Goal: Transaction & Acquisition: Book appointment/travel/reservation

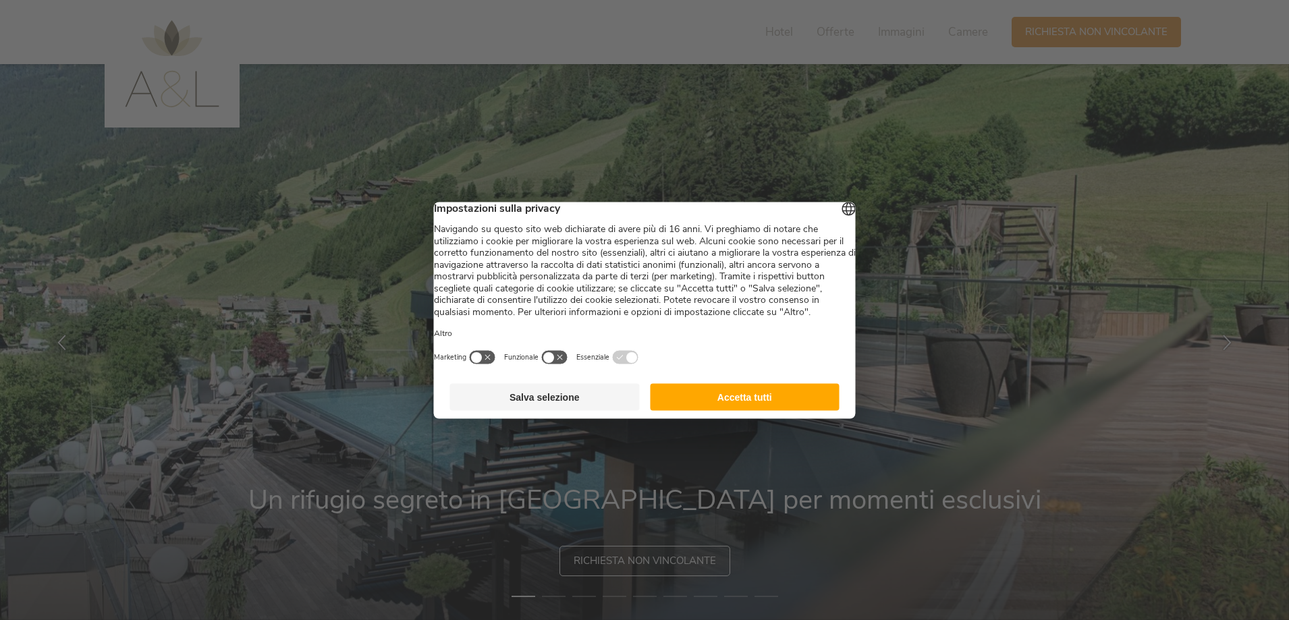
click at [772, 410] on button "Accetta tutti" at bounding box center [745, 396] width 190 height 27
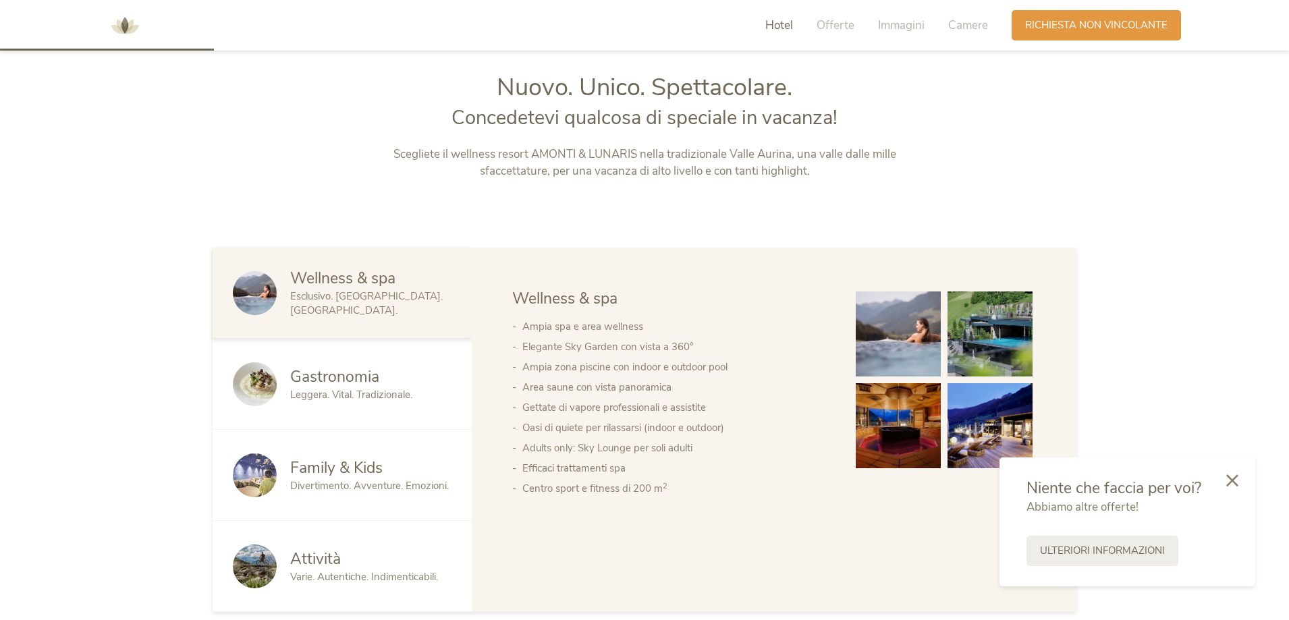
scroll to position [675, 0]
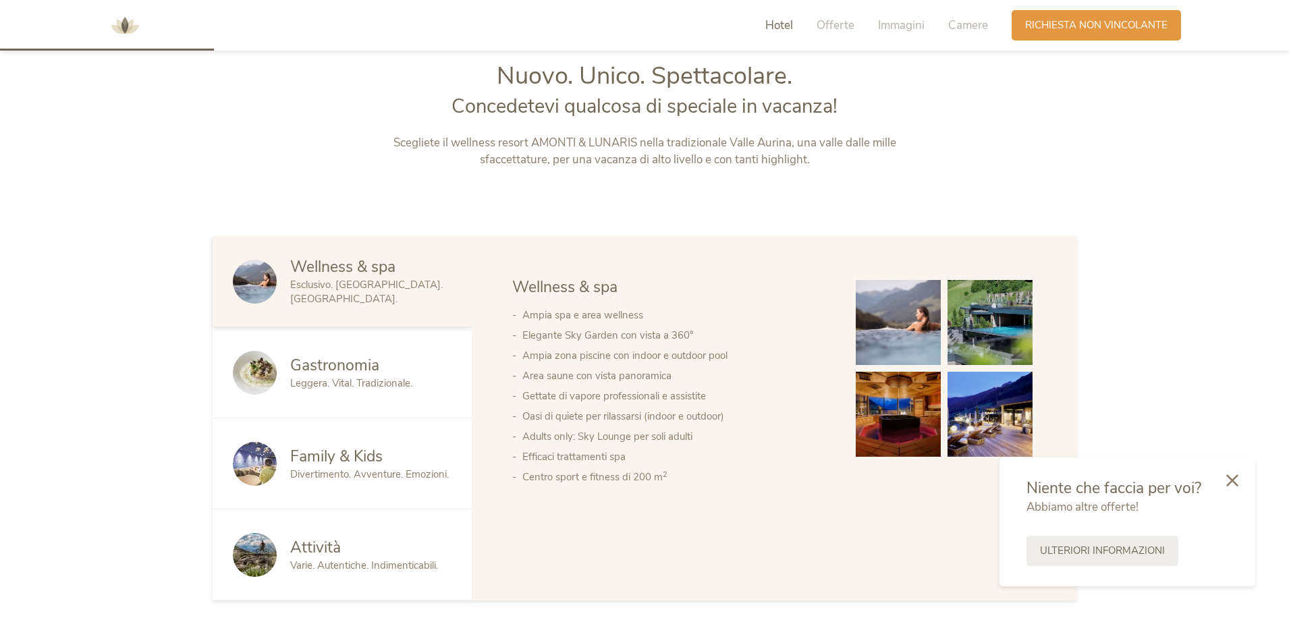
click at [330, 450] on span "Family & Kids" at bounding box center [336, 456] width 92 height 21
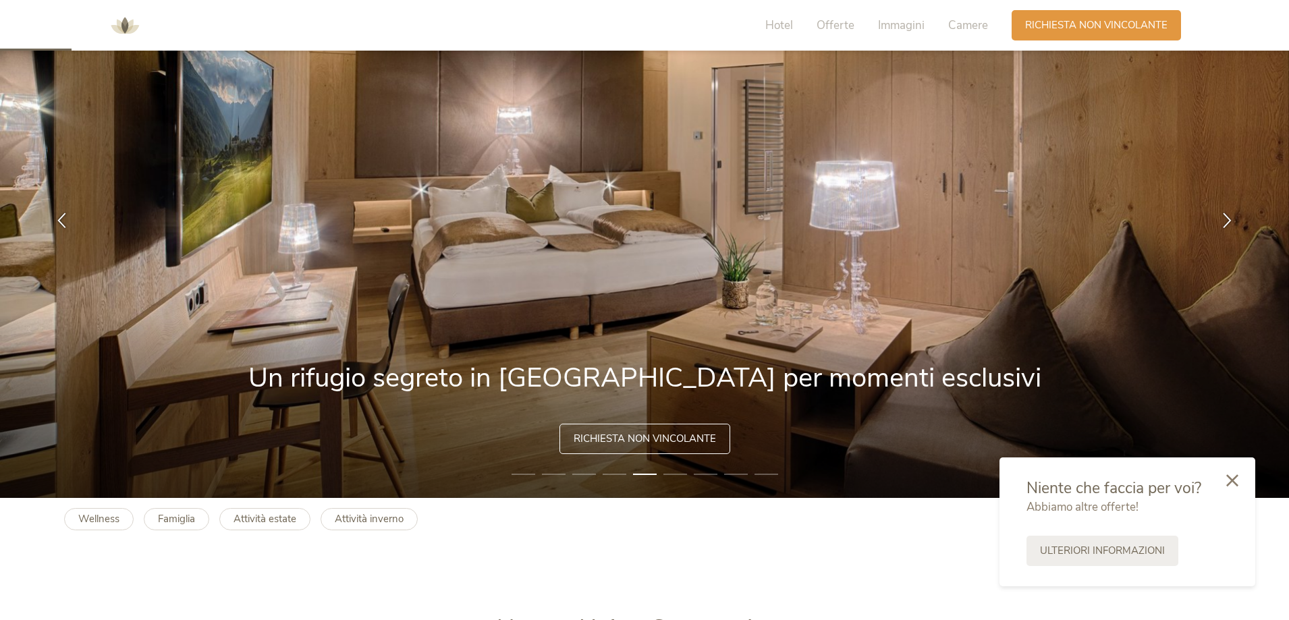
scroll to position [0, 0]
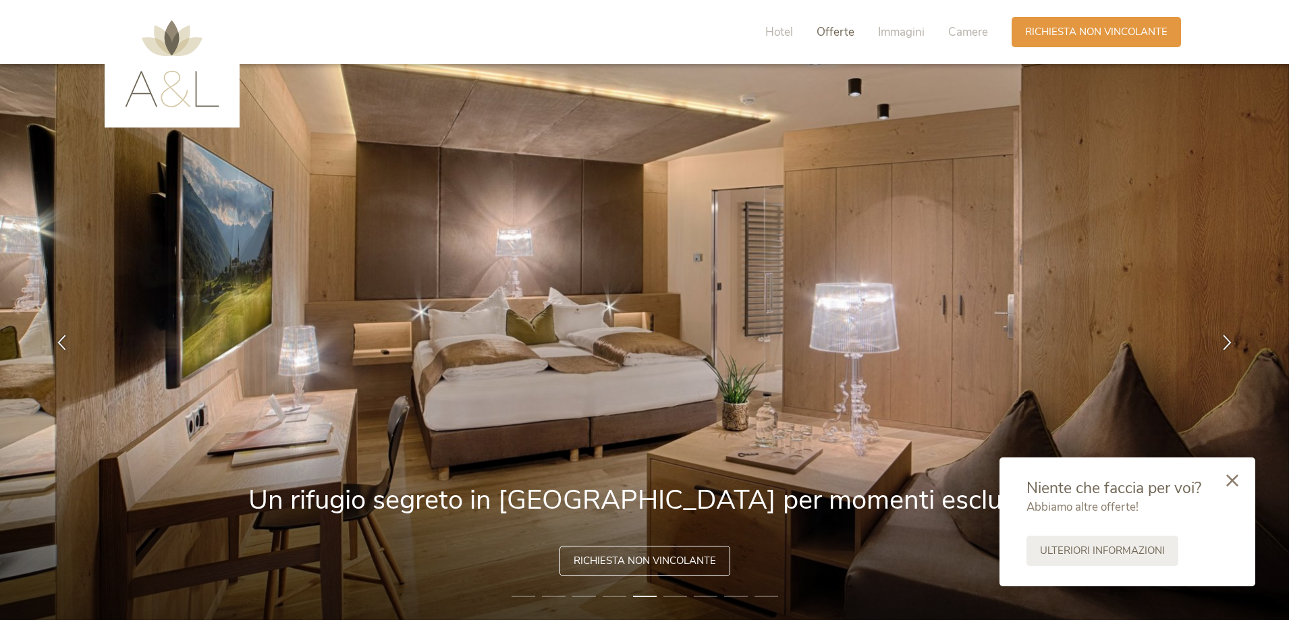
click at [833, 28] on span "Offerte" at bounding box center [836, 32] width 38 height 16
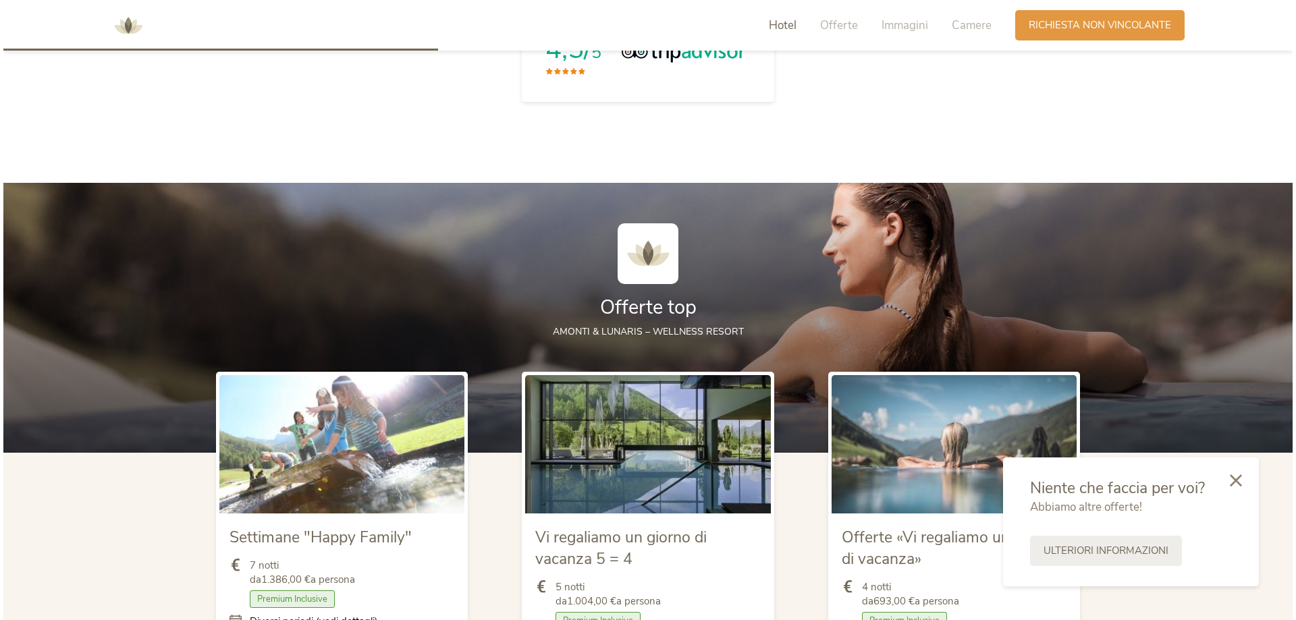
scroll to position [1469, 0]
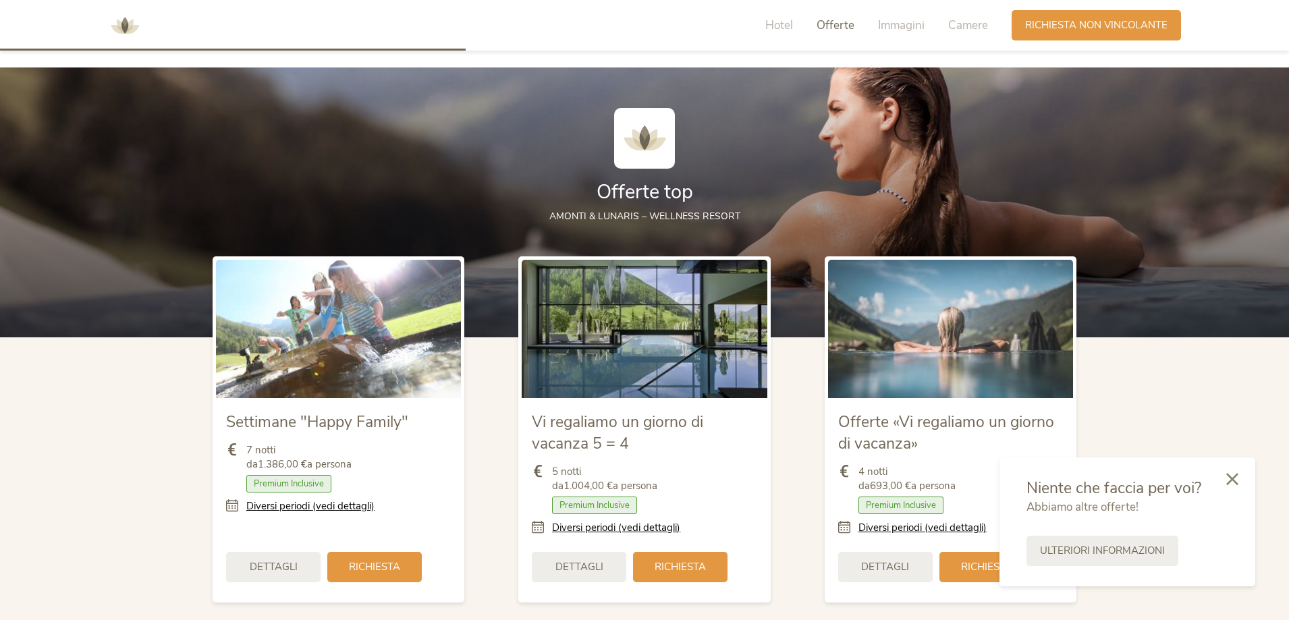
click at [1230, 486] on div at bounding box center [1233, 480] width 46 height 48
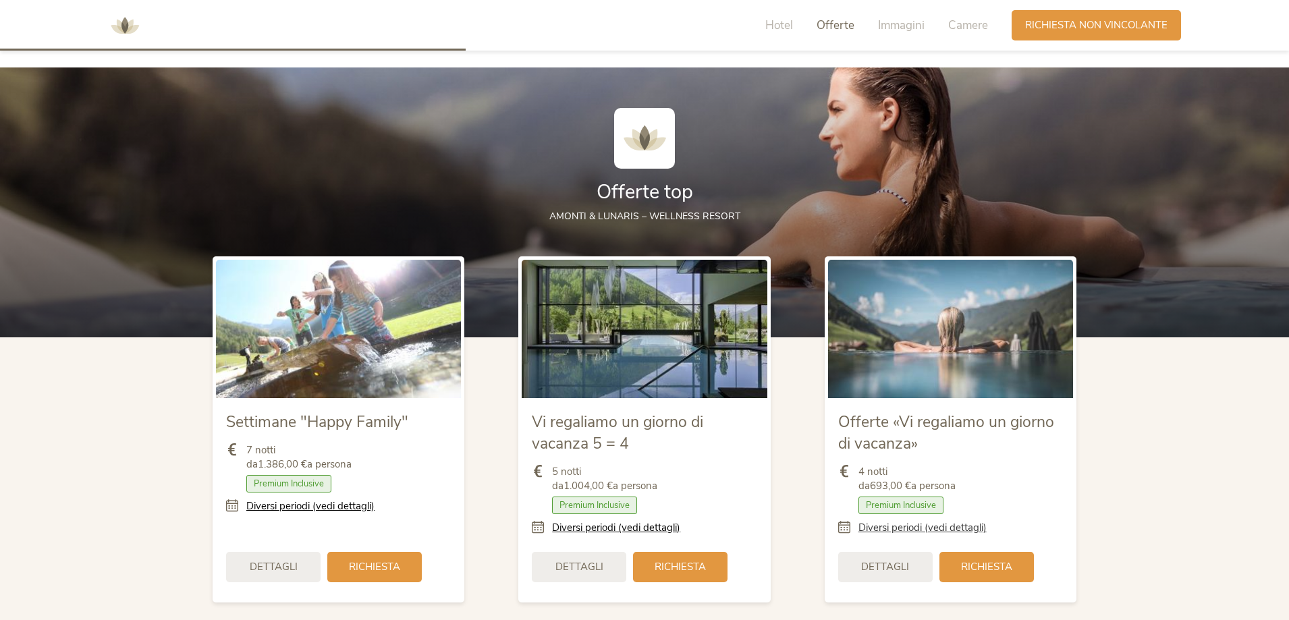
click at [928, 526] on link "Diversi periodi (vedi dettagli)" at bounding box center [923, 528] width 128 height 14
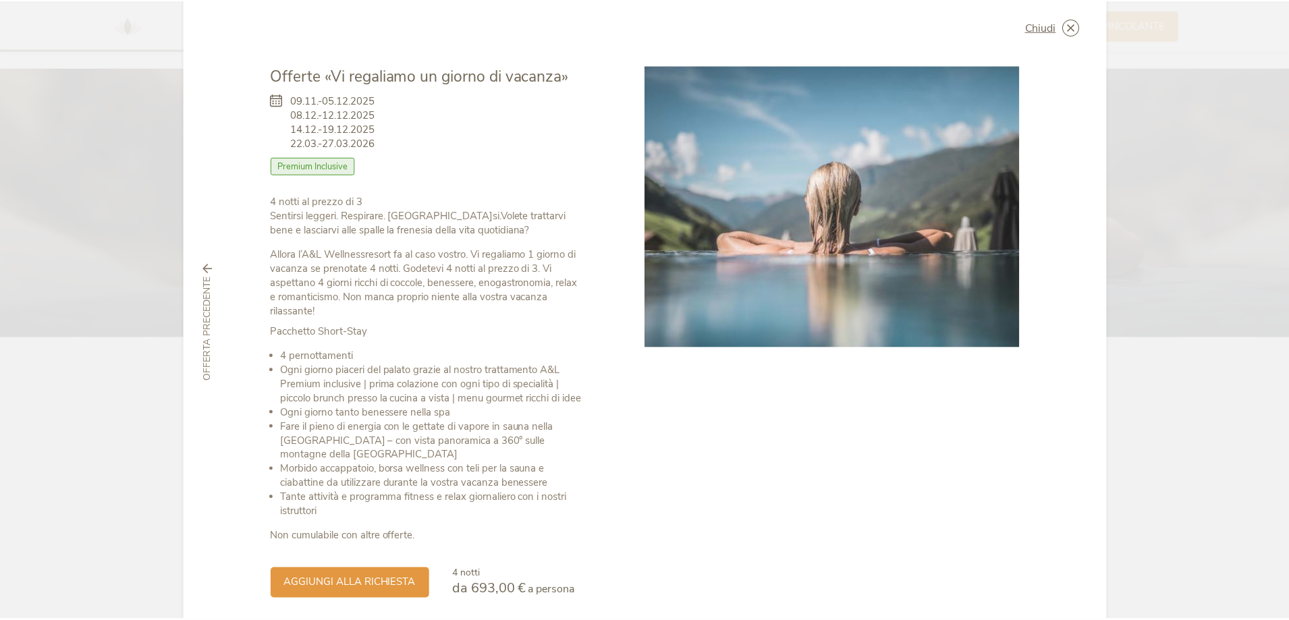
scroll to position [0, 0]
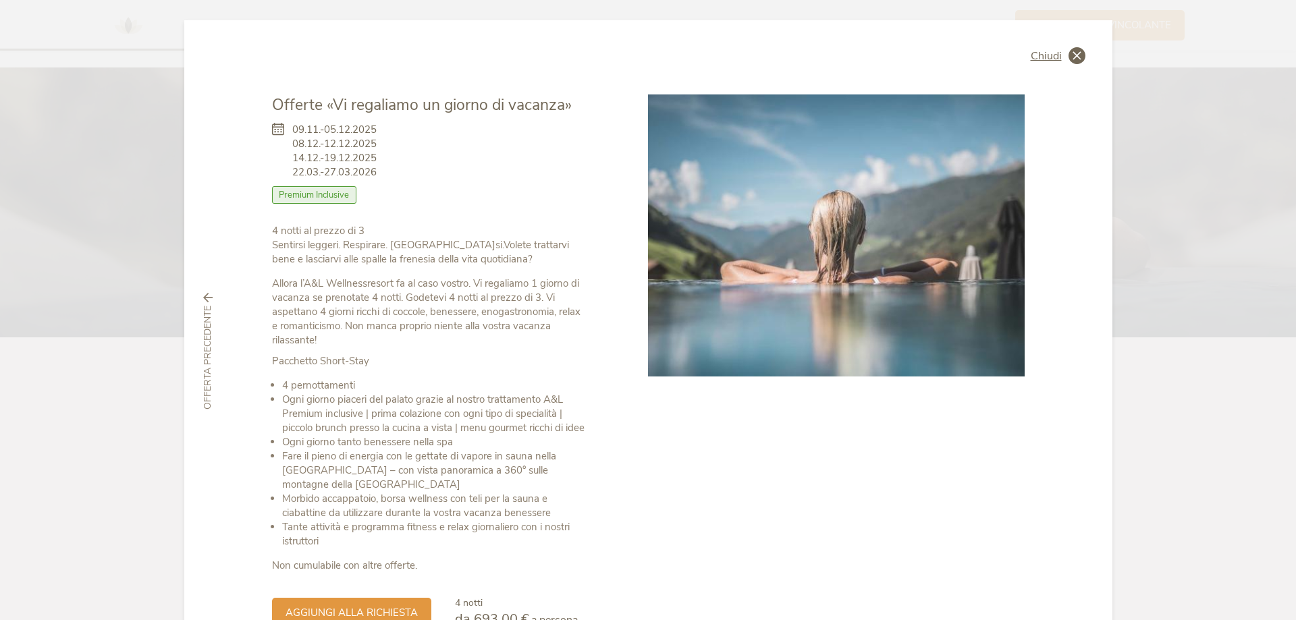
click at [1035, 51] on span "Chiudi" at bounding box center [1046, 56] width 31 height 11
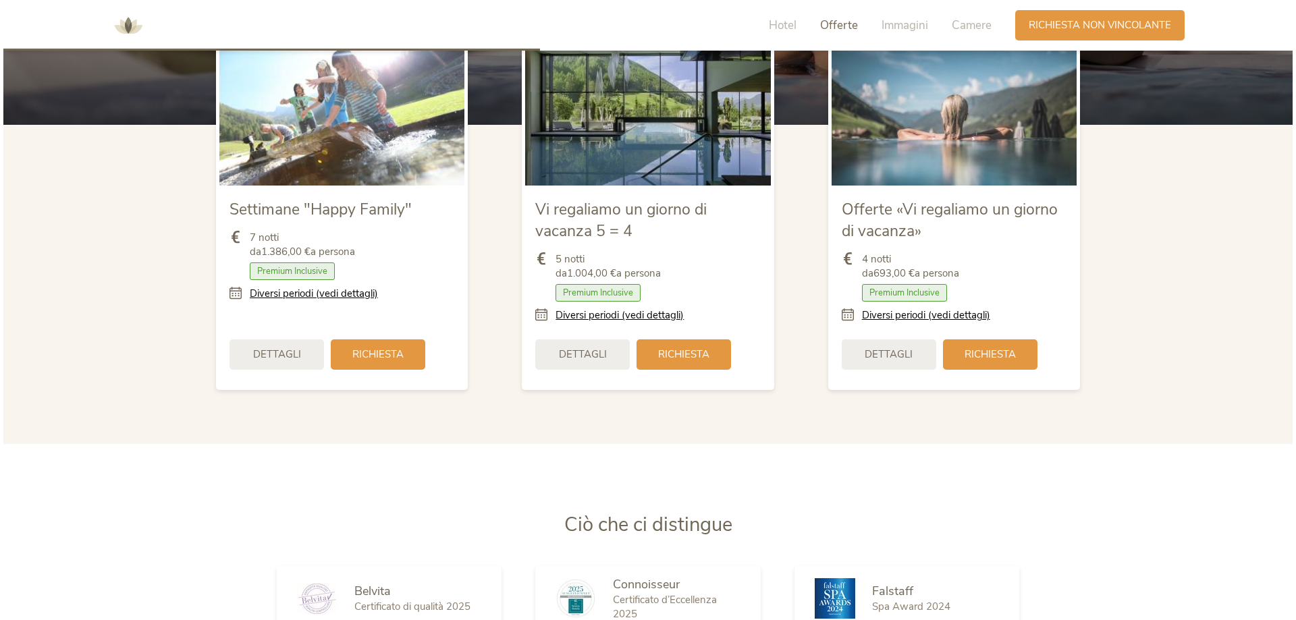
scroll to position [1694, 0]
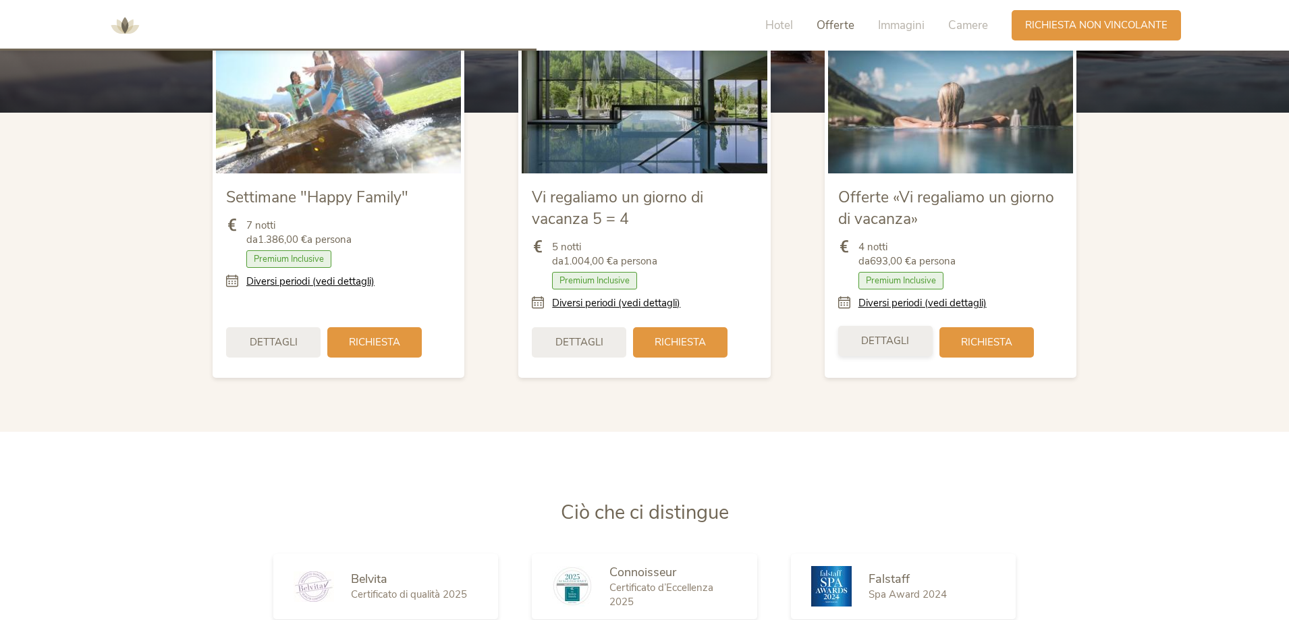
click at [889, 353] on div "Dettagli" at bounding box center [885, 341] width 94 height 30
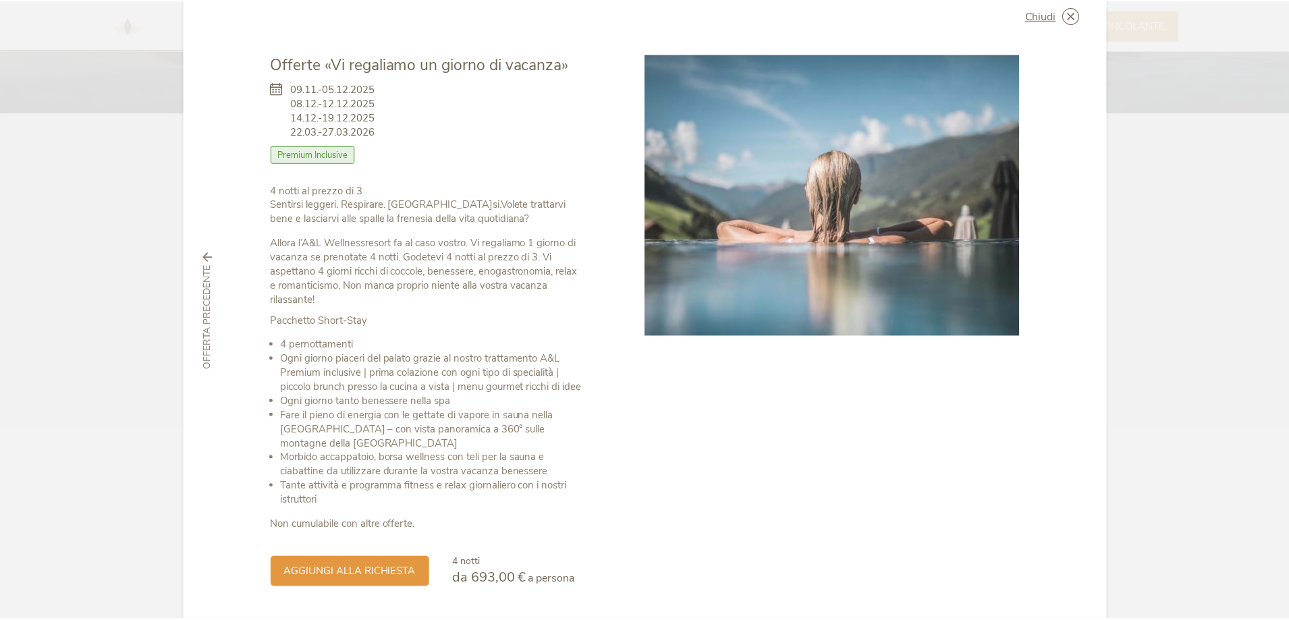
scroll to position [0, 0]
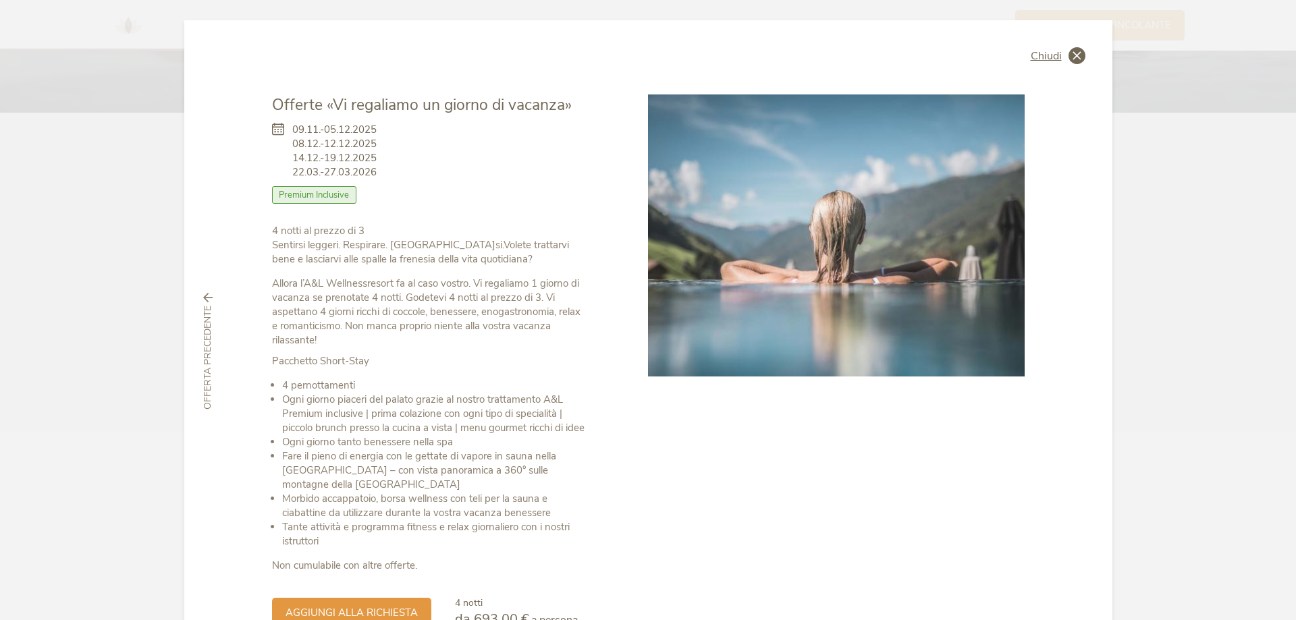
click at [1075, 59] on icon at bounding box center [1077, 55] width 17 height 17
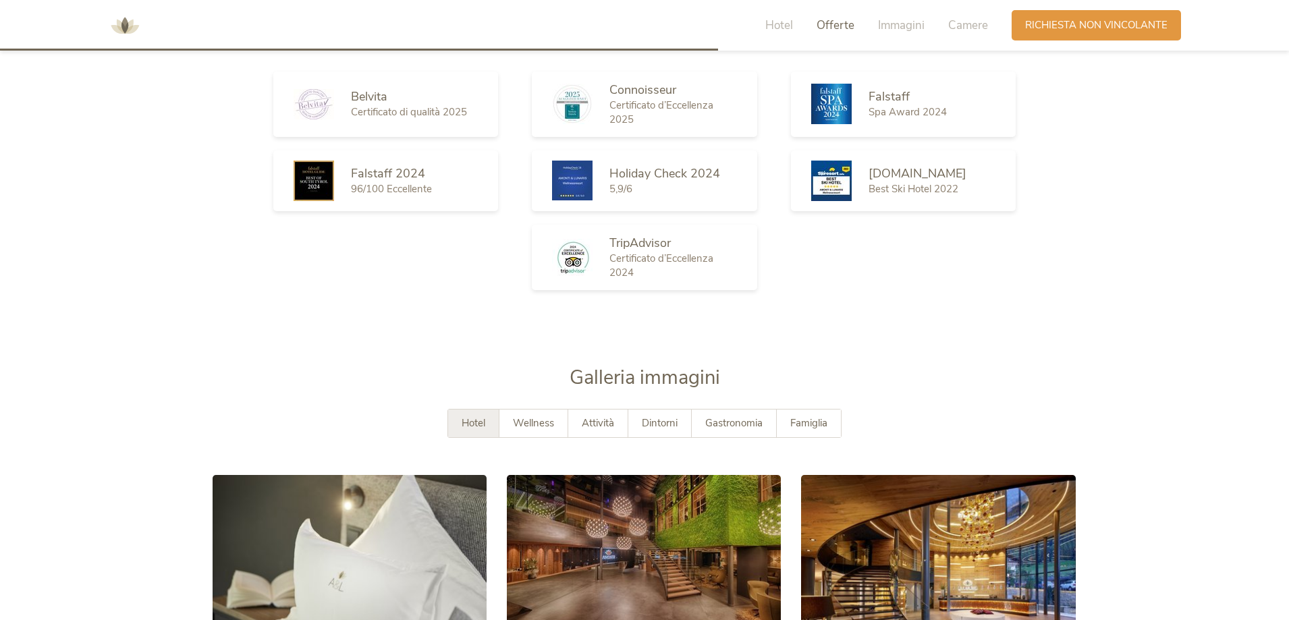
scroll to position [2267, 0]
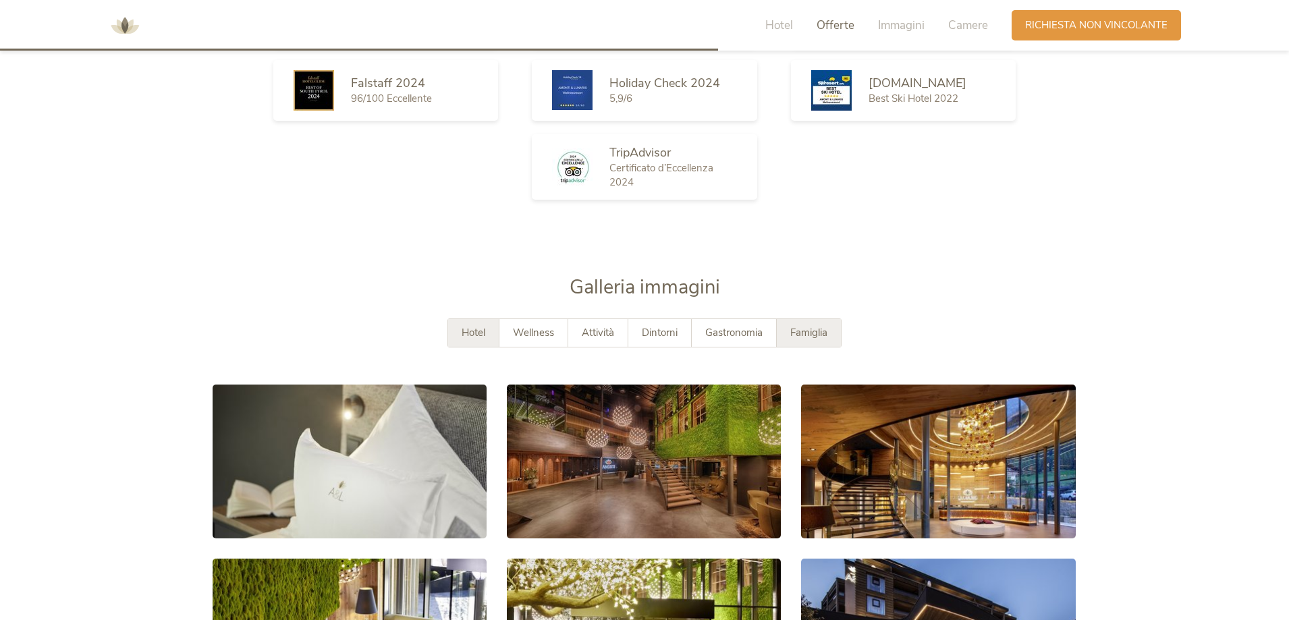
click at [821, 332] on span "Famiglia" at bounding box center [808, 332] width 37 height 13
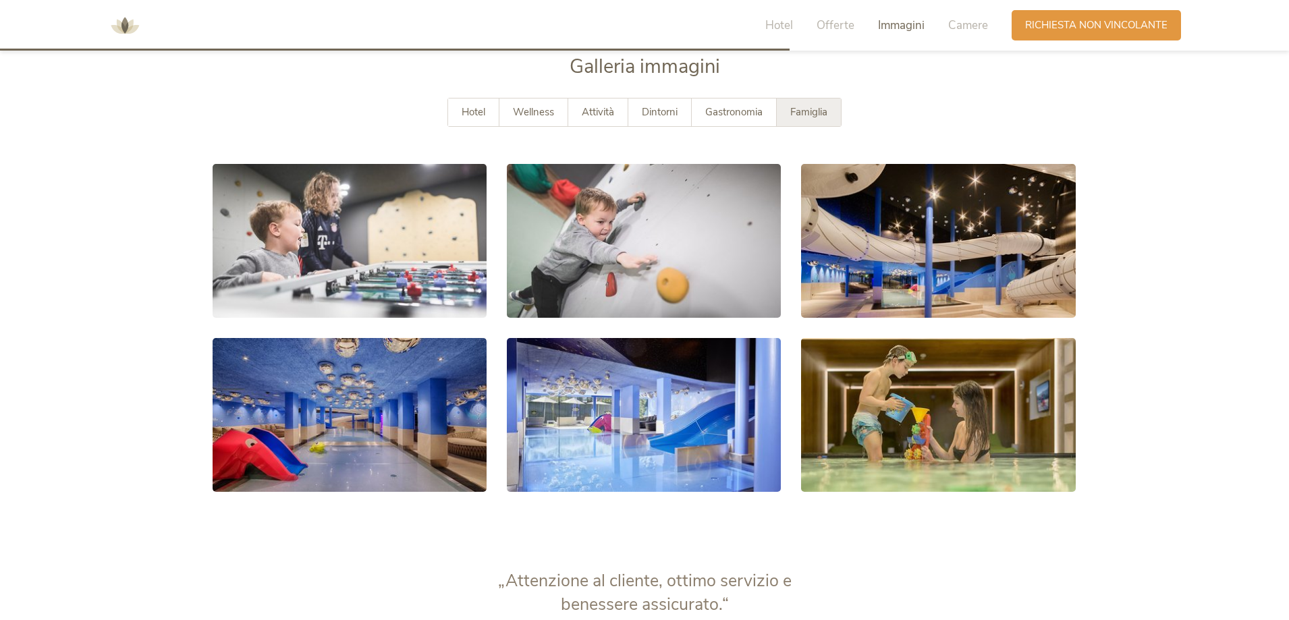
scroll to position [2492, 0]
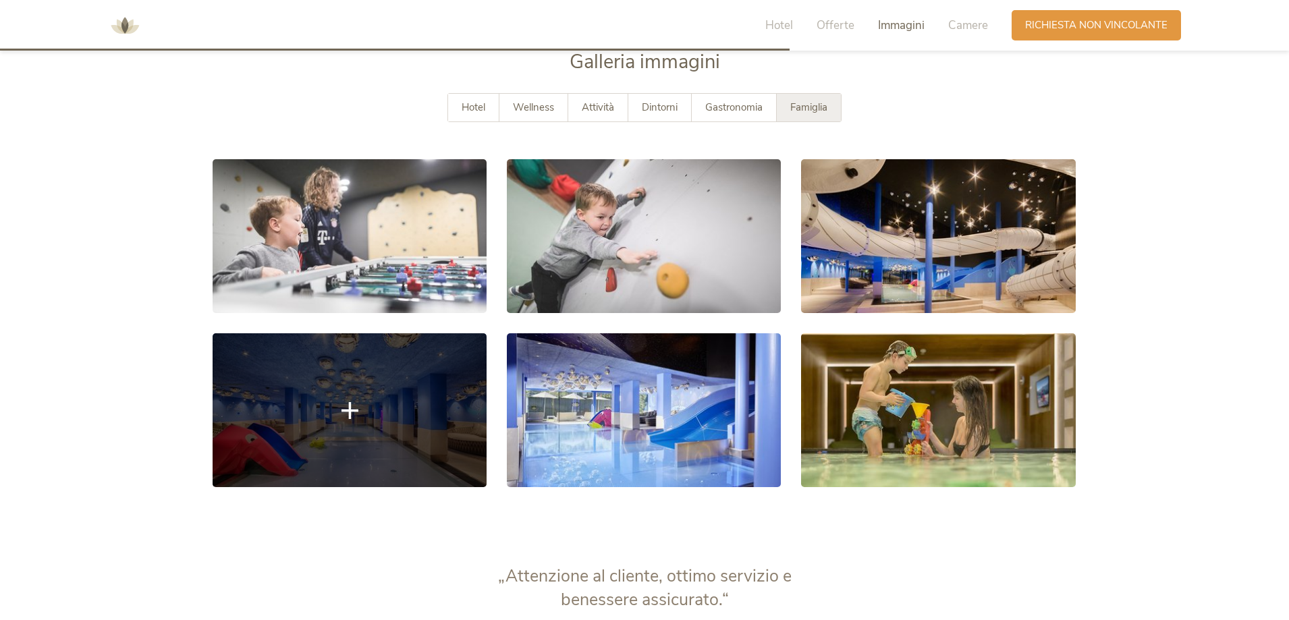
click at [338, 434] on link at bounding box center [350, 410] width 274 height 154
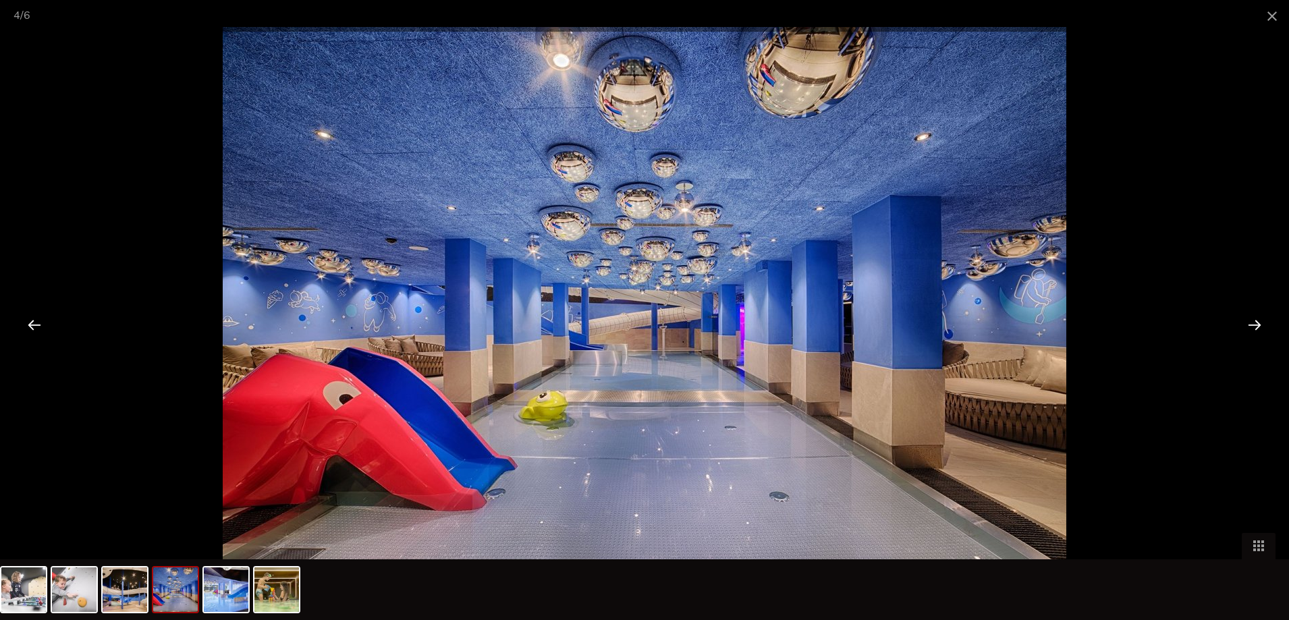
click at [1253, 321] on div at bounding box center [1255, 325] width 42 height 42
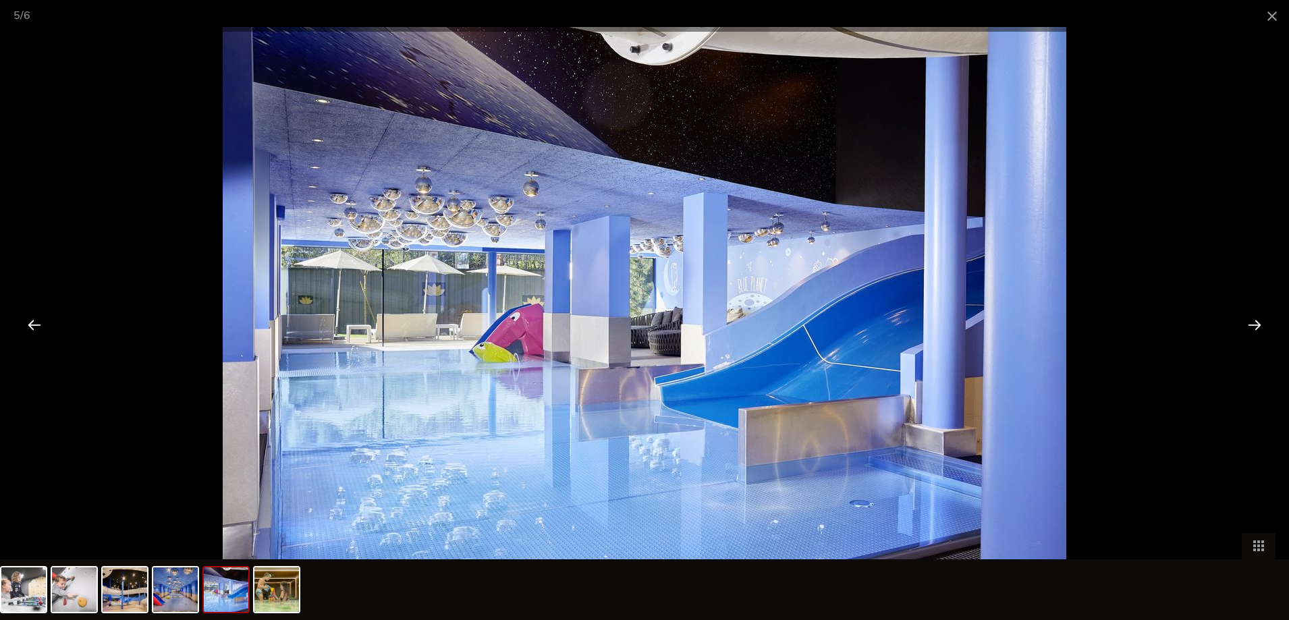
click at [1253, 321] on div at bounding box center [1255, 325] width 42 height 42
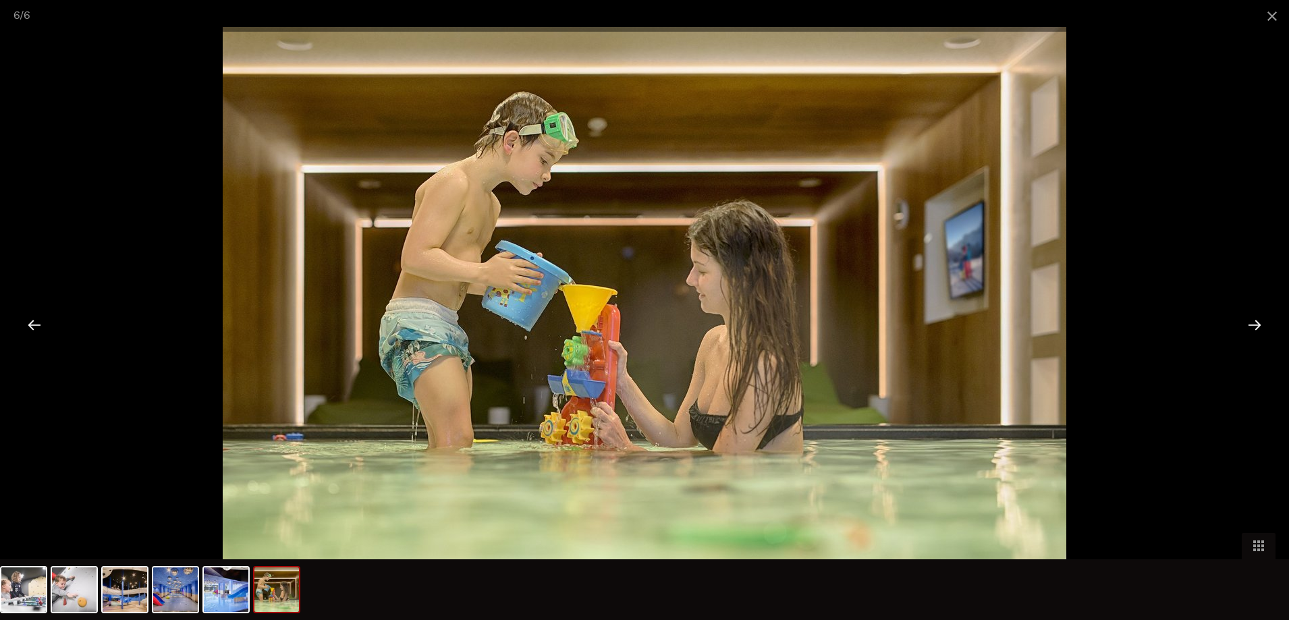
click at [1253, 321] on div at bounding box center [1255, 325] width 42 height 42
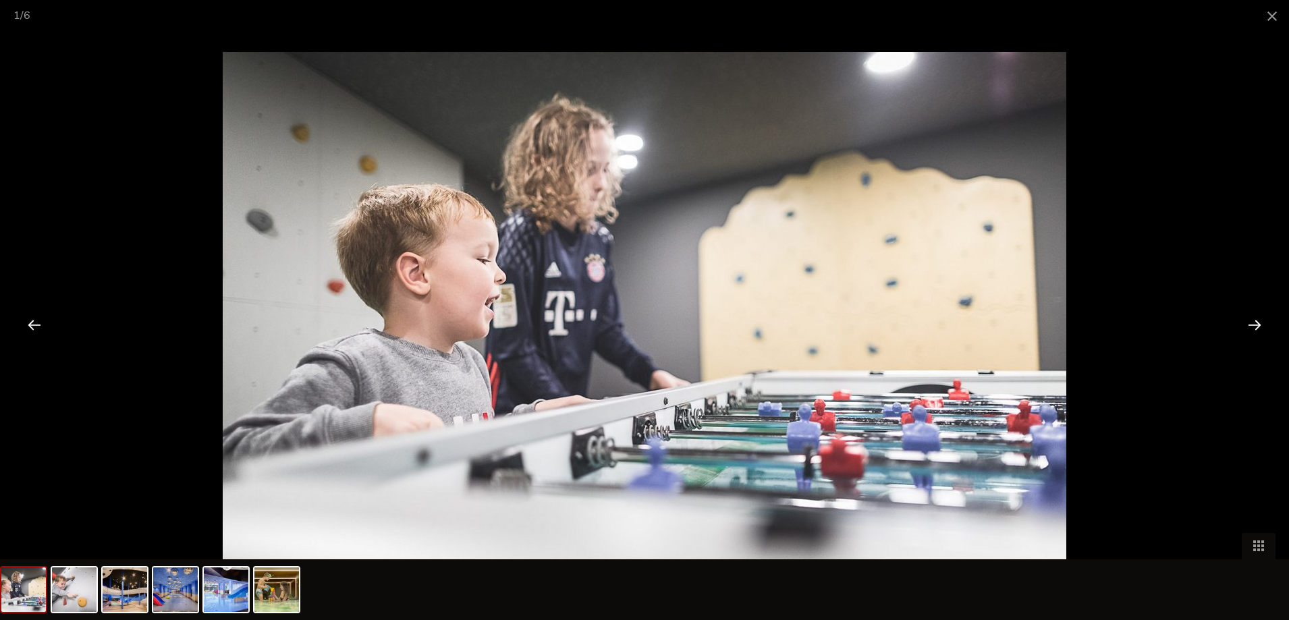
click at [1253, 321] on div at bounding box center [1255, 325] width 42 height 42
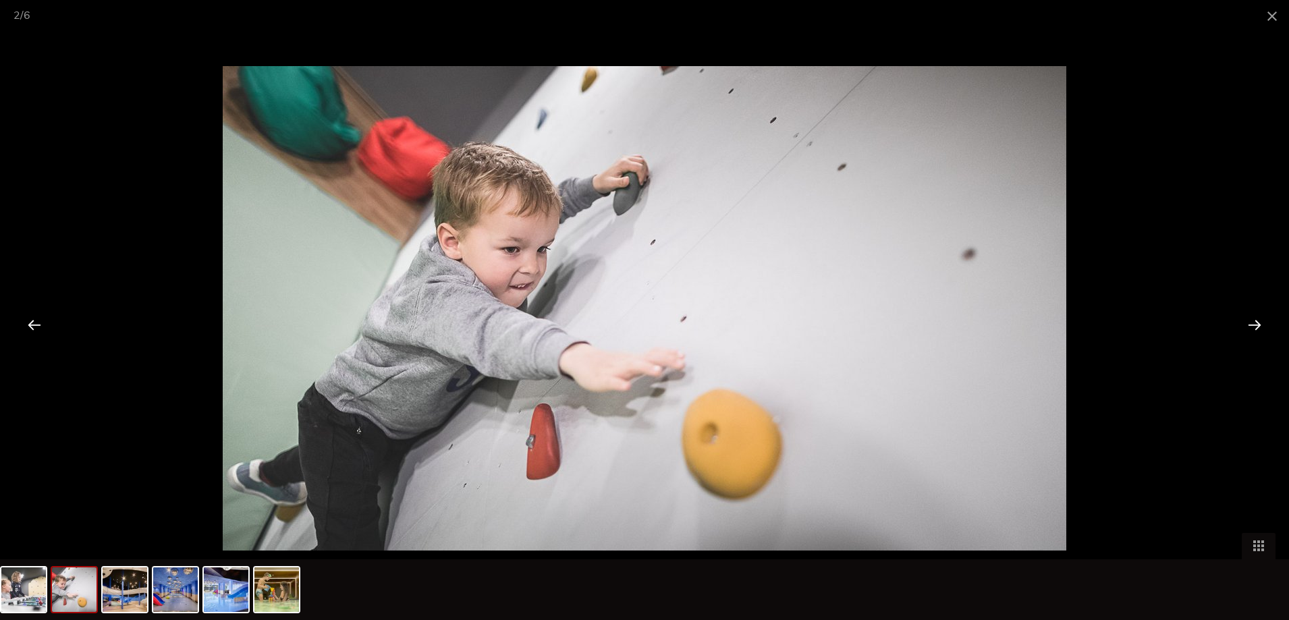
click at [1253, 321] on div at bounding box center [1255, 325] width 42 height 42
